Goal: Find specific page/section: Find specific page/section

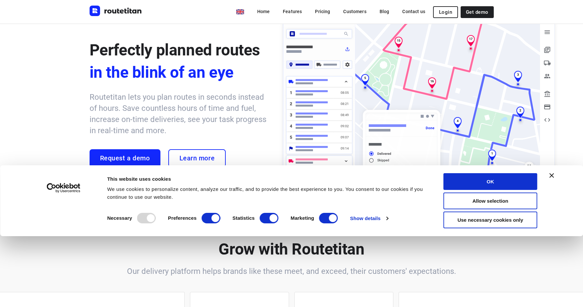
scroll to position [17, 0]
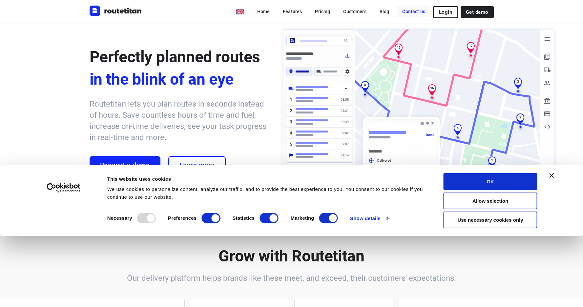
click at [412, 11] on link "Contact us" at bounding box center [413, 12] width 33 height 12
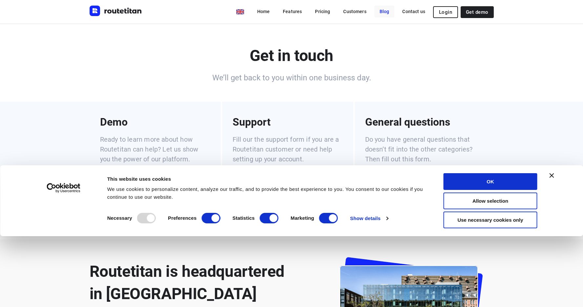
click at [390, 13] on link "Blog" at bounding box center [384, 12] width 20 height 12
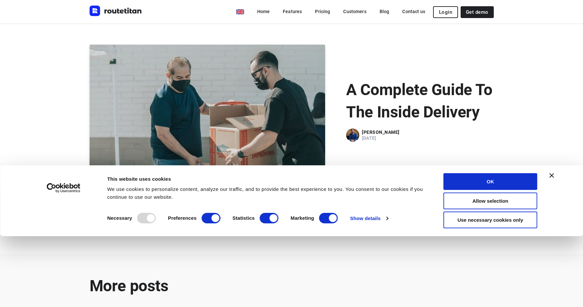
click at [549, 176] on icon "Close banner" at bounding box center [551, 175] width 5 height 5
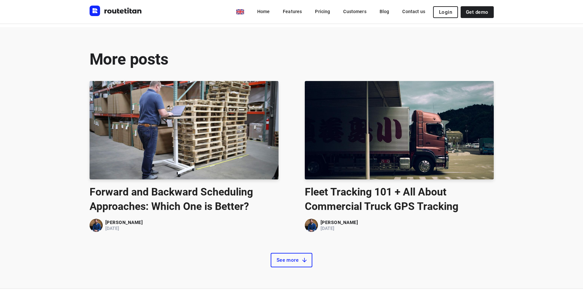
scroll to position [376, 0]
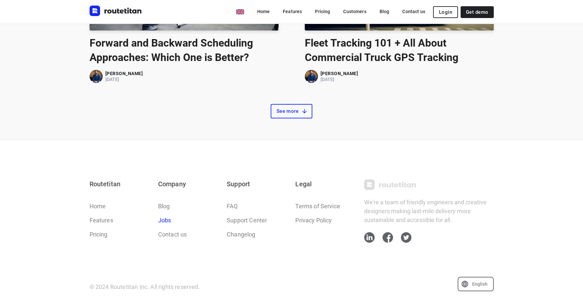
click at [167, 222] on link "Jobs" at bounding box center [164, 220] width 13 height 9
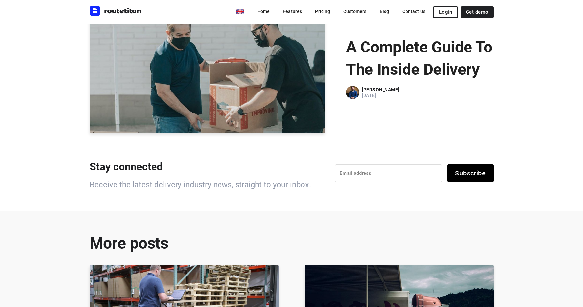
scroll to position [0, 0]
